Goal: Information Seeking & Learning: Learn about a topic

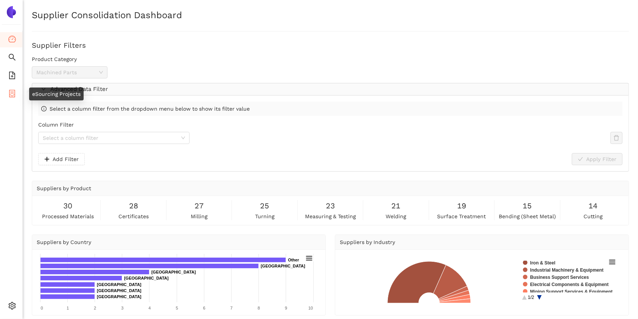
click at [11, 92] on icon "container" at bounding box center [12, 94] width 8 height 8
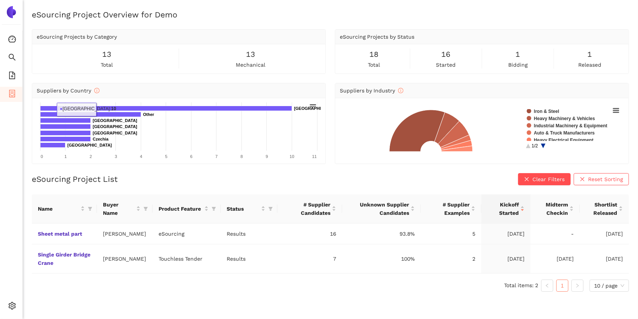
scroll to position [9, 0]
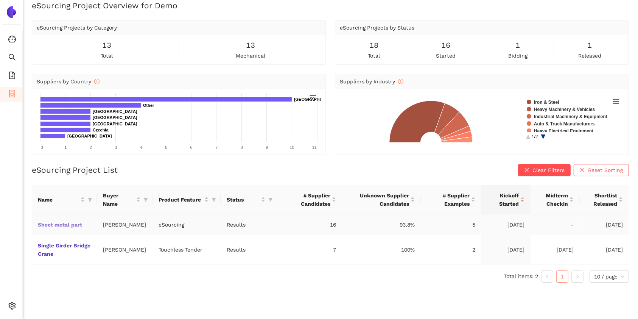
click at [0, 0] on link "Sheet metal part" at bounding box center [0, 0] width 0 height 0
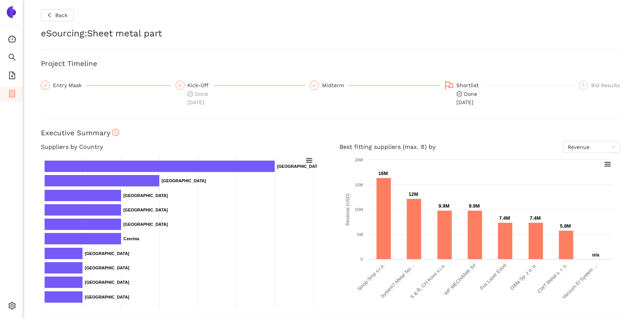
scroll to position [262, 0]
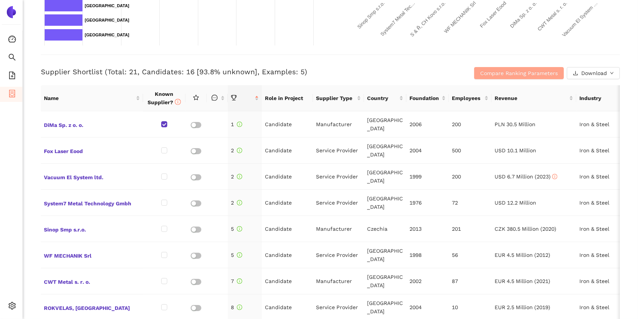
click at [493, 72] on span "Compare Ranking Parameters" at bounding box center [519, 73] width 78 height 8
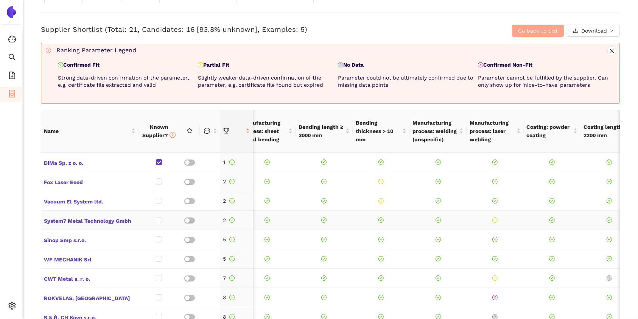
scroll to position [0, 0]
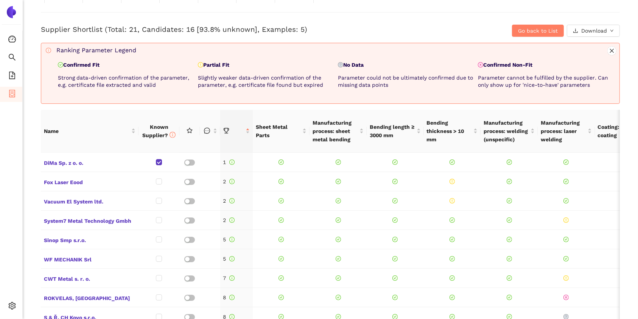
click at [83, 64] on p "Confirmed Fit" at bounding box center [126, 65] width 137 height 8
click at [215, 64] on p "Partial Fit" at bounding box center [266, 65] width 137 height 8
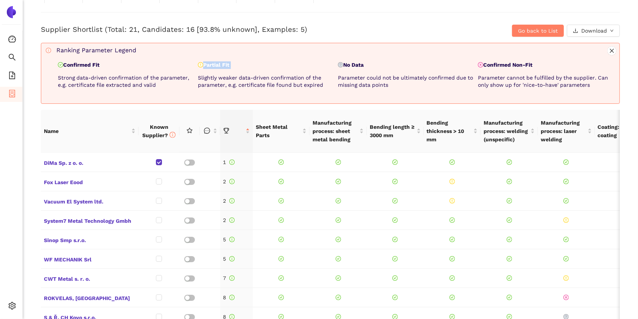
click at [215, 64] on p "Partial Fit" at bounding box center [266, 65] width 137 height 8
click at [68, 162] on span "DiMa Sp. z o. o." at bounding box center [90, 162] width 92 height 10
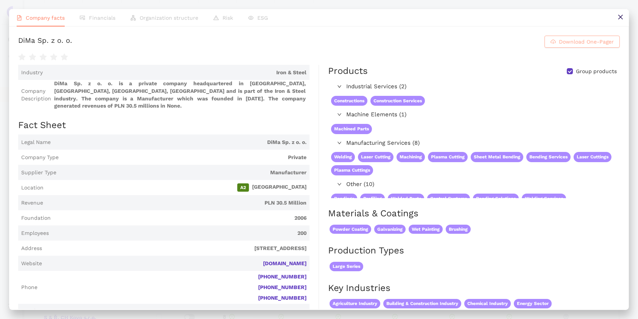
click at [559, 42] on span "Download One-Pager" at bounding box center [586, 41] width 55 height 8
click at [617, 12] on button at bounding box center [620, 17] width 17 height 17
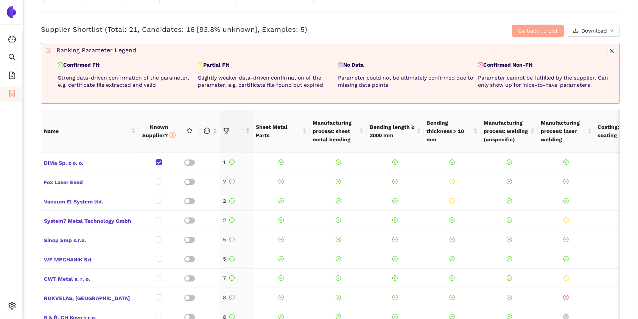
click at [523, 31] on span "Go back to List" at bounding box center [538, 30] width 40 height 8
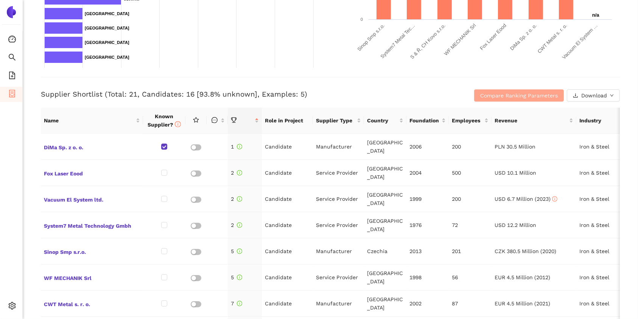
scroll to position [233, 0]
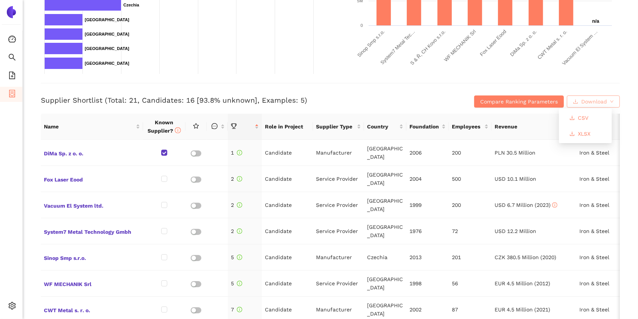
click at [583, 98] on span "Download" at bounding box center [594, 101] width 26 height 8
click at [488, 99] on span "Compare Ranking Parameters" at bounding box center [519, 101] width 78 height 8
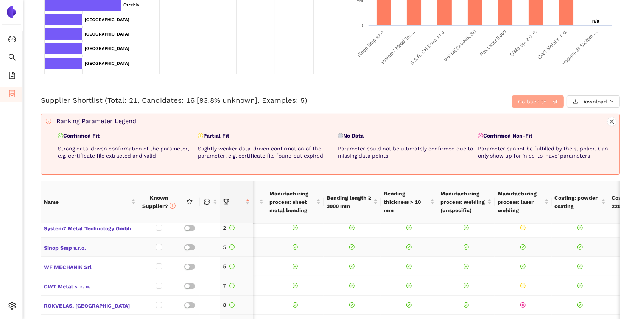
scroll to position [0, 0]
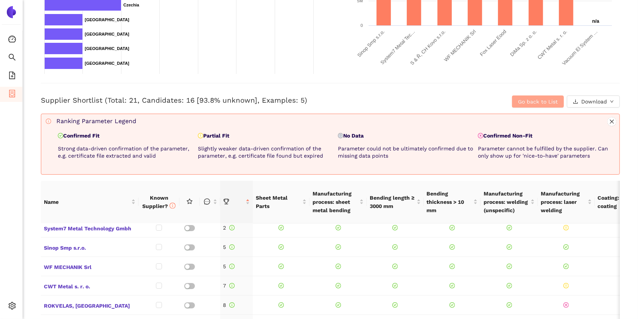
click at [519, 98] on span "Go back to List" at bounding box center [538, 101] width 40 height 8
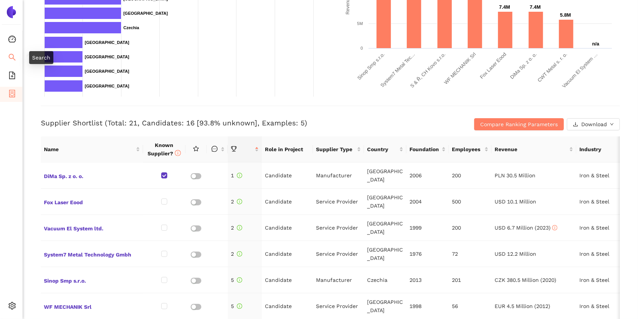
click at [16, 53] on li "Search" at bounding box center [11, 57] width 22 height 15
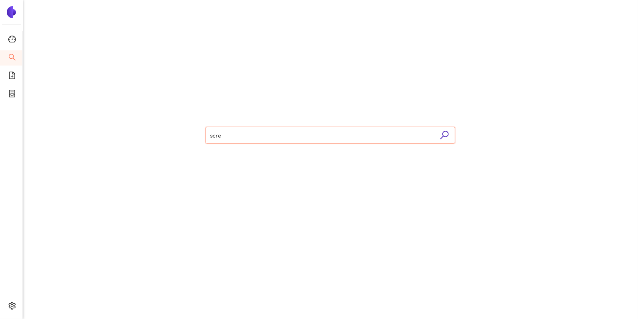
type input "screw"
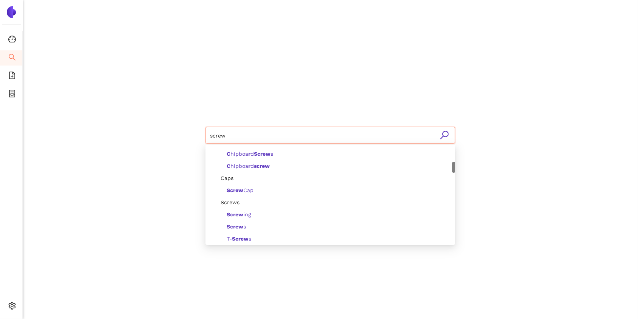
scroll to position [177, 0]
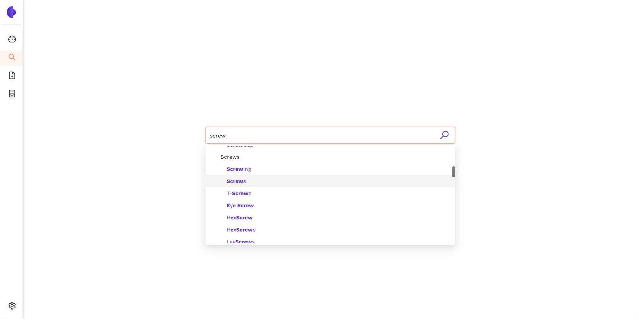
click at [246, 181] on span "Screw s" at bounding box center [236, 181] width 19 height 6
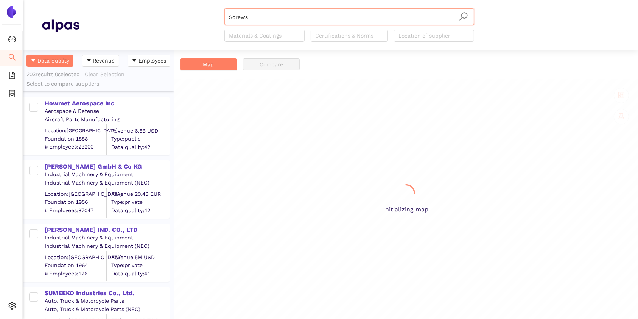
scroll to position [260, 143]
click at [256, 39] on div at bounding box center [260, 35] width 69 height 9
click at [342, 31] on div at bounding box center [346, 35] width 66 height 9
click at [92, 104] on div "Howmet Aerospace Inc" at bounding box center [107, 103] width 124 height 8
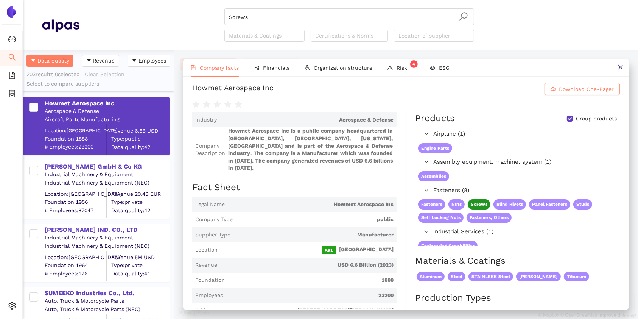
scroll to position [0, 0]
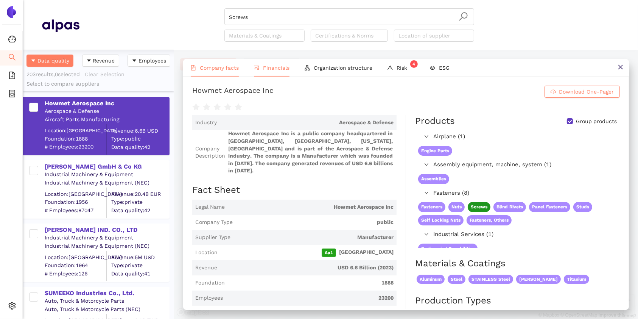
click at [272, 67] on span "Financials" at bounding box center [276, 68] width 26 height 6
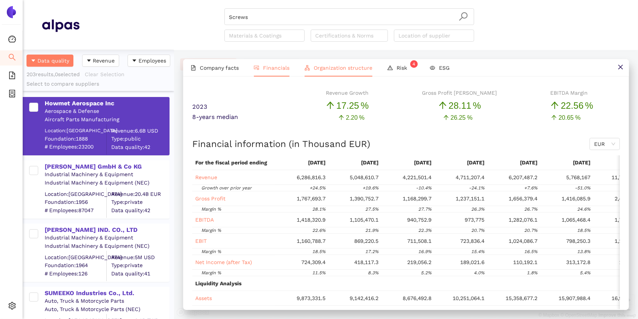
click at [319, 69] on span "Organization structure" at bounding box center [343, 68] width 59 height 6
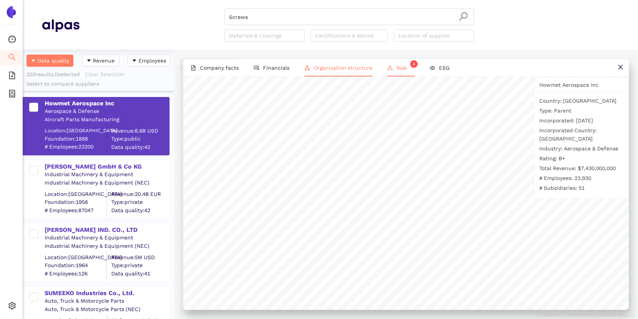
click at [396, 67] on span "Risk 4" at bounding box center [405, 68] width 18 height 6
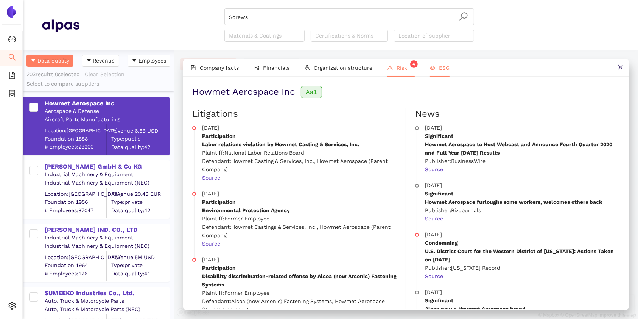
click at [448, 63] on li "ESG" at bounding box center [439, 67] width 35 height 17
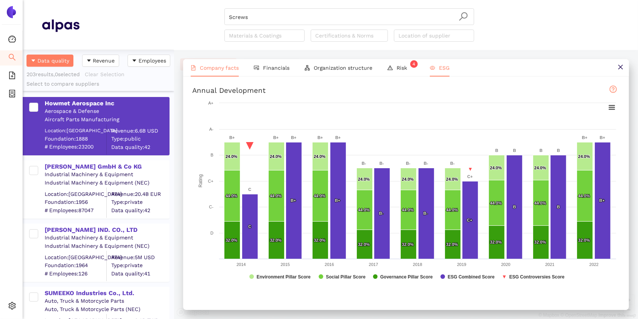
click at [222, 68] on span "Company facts" at bounding box center [219, 68] width 39 height 6
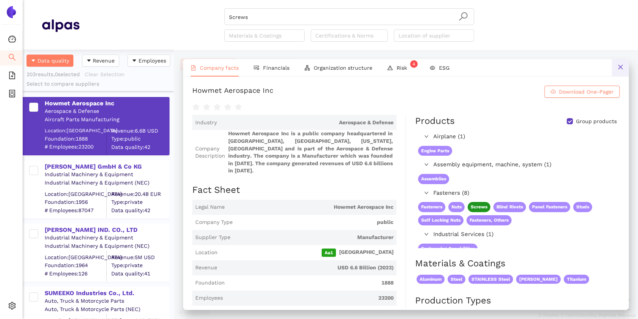
click at [614, 68] on button at bounding box center [620, 67] width 17 height 17
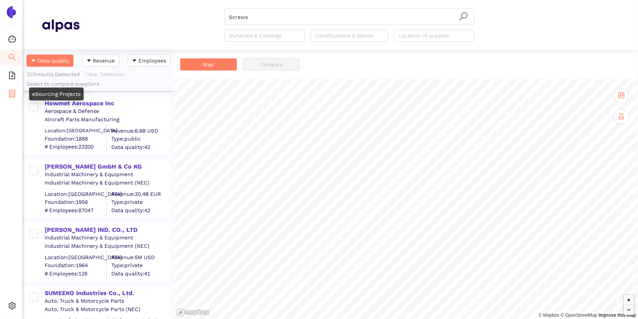
click at [16, 90] on li "eSourcing Projects" at bounding box center [11, 94] width 22 height 15
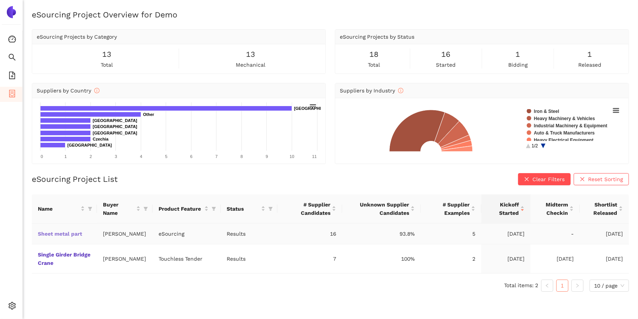
click at [0, 0] on link "Sheet metal part" at bounding box center [0, 0] width 0 height 0
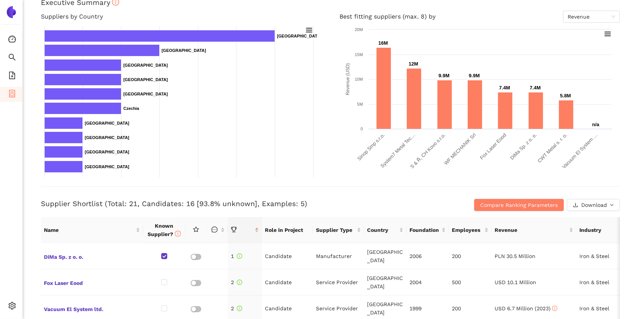
scroll to position [112, 0]
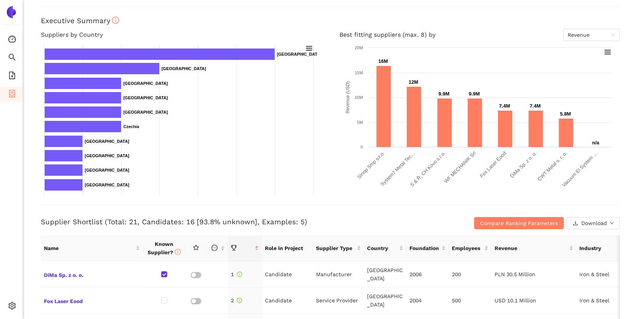
click at [4, 228] on ul "Consolidation Search eSourcing Templates eSourcing Projects Settings" at bounding box center [11, 175] width 23 height 288
